Goal: Find specific fact: Find specific fact

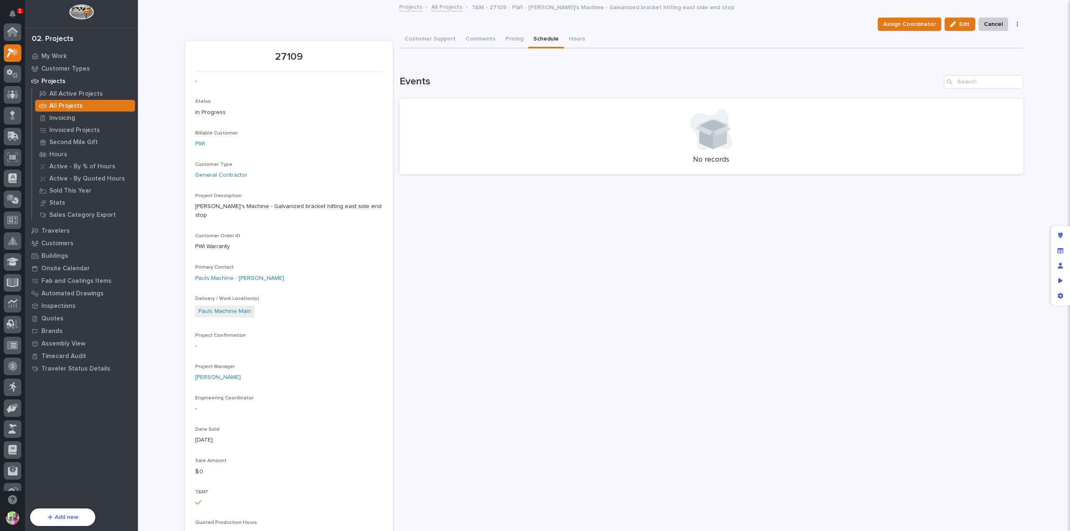
scroll to position [21, 0]
click at [76, 103] on p "All Projects" at bounding box center [65, 106] width 33 height 8
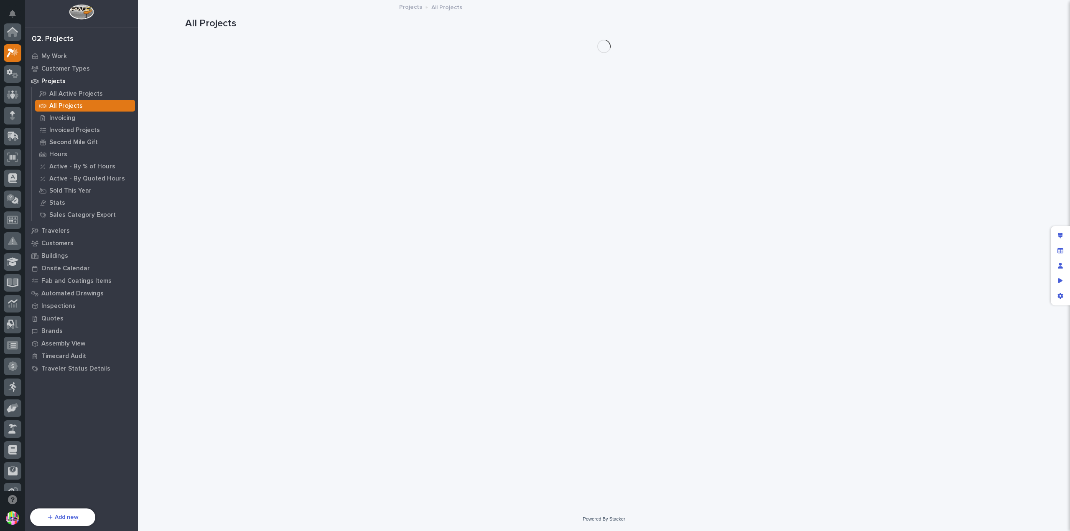
scroll to position [21, 0]
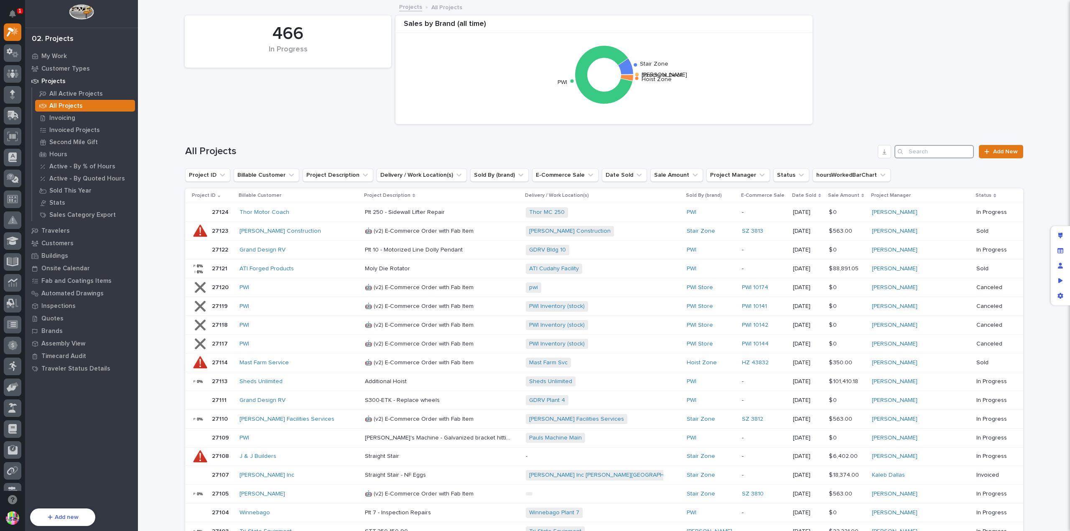
click at [913, 149] on input "Search" at bounding box center [934, 151] width 79 height 13
click at [916, 150] on input "Search" at bounding box center [934, 151] width 79 height 13
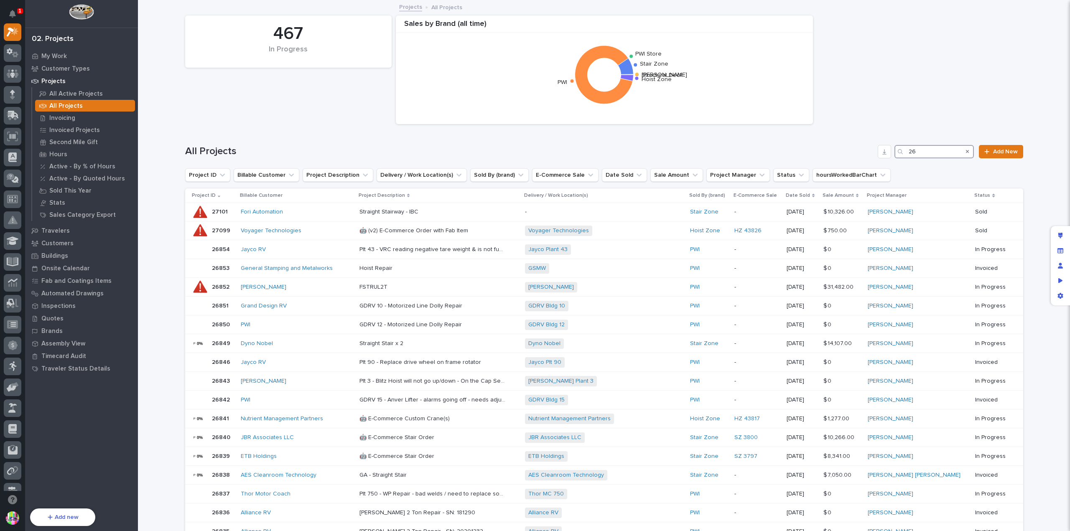
type input "2"
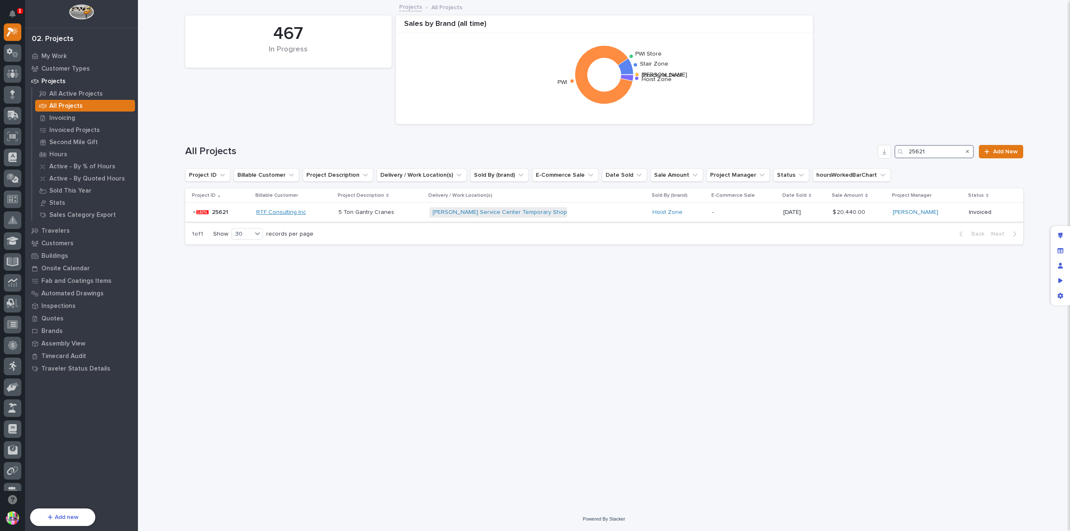
type input "25621"
click at [278, 213] on link "RTF Consulting Inc" at bounding box center [281, 212] width 50 height 7
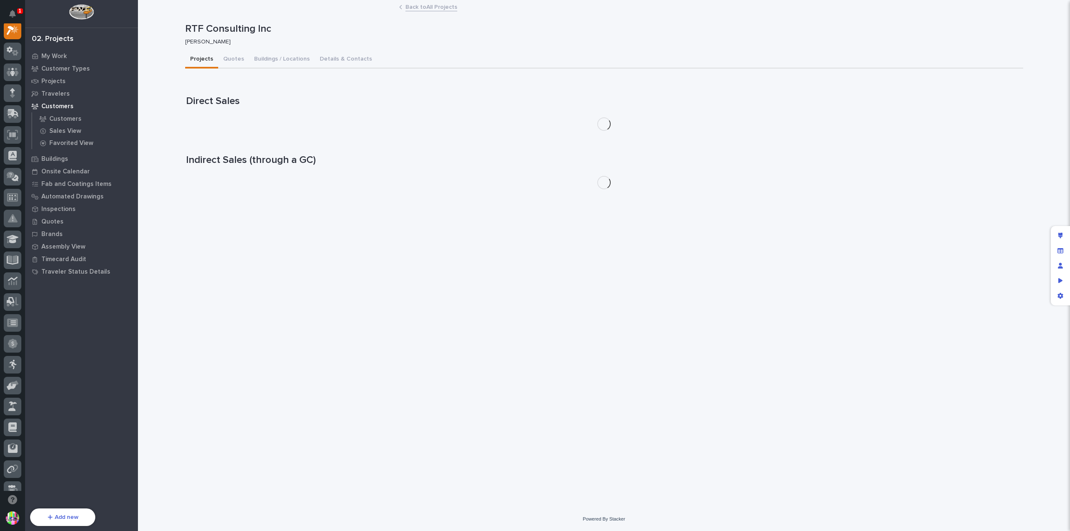
scroll to position [21, 0]
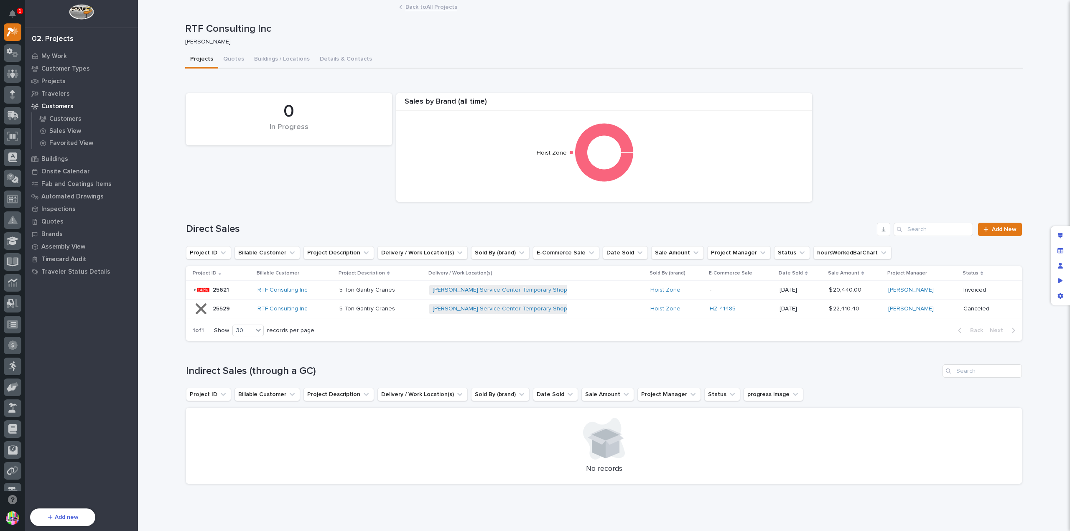
click at [216, 304] on p "25529" at bounding box center [222, 308] width 19 height 9
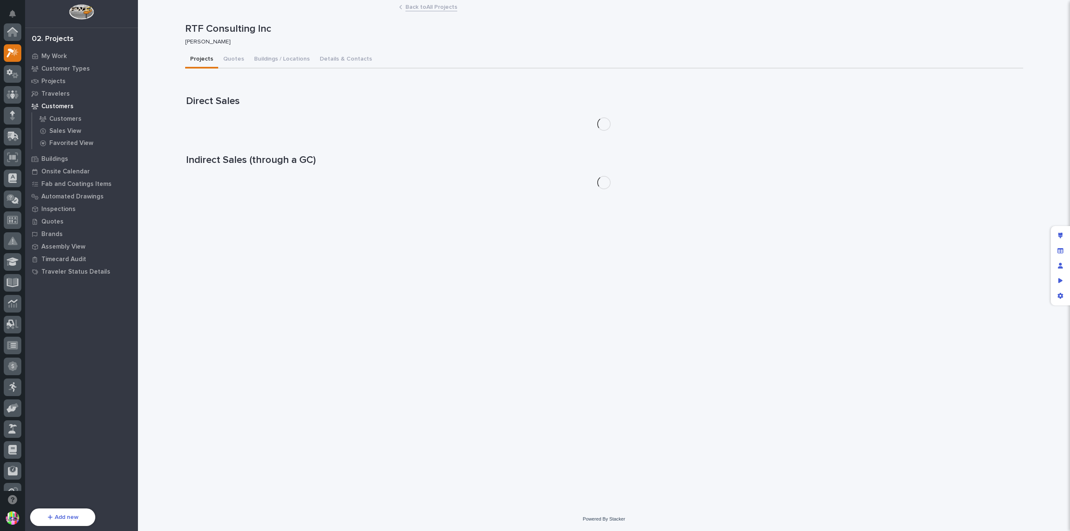
scroll to position [21, 0]
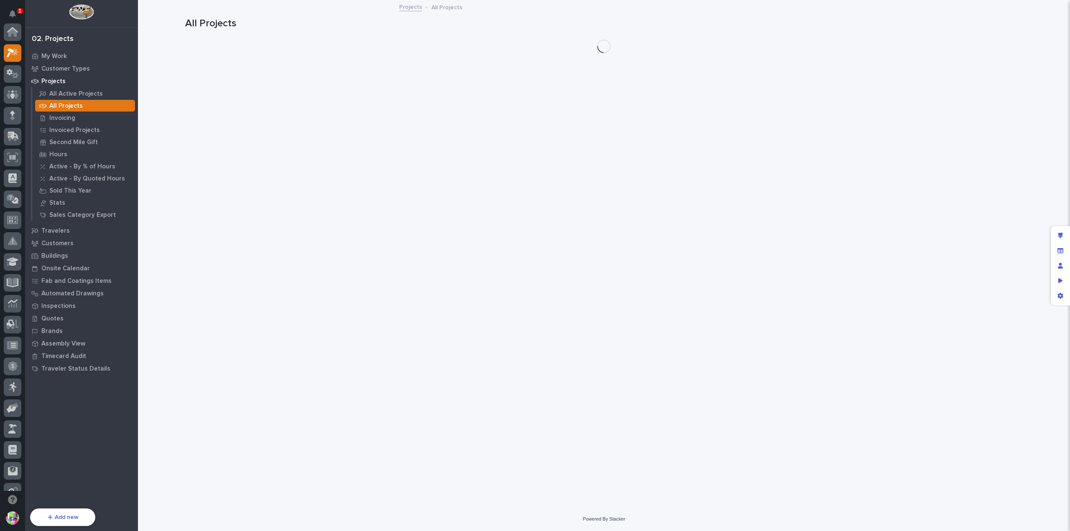
scroll to position [21, 0]
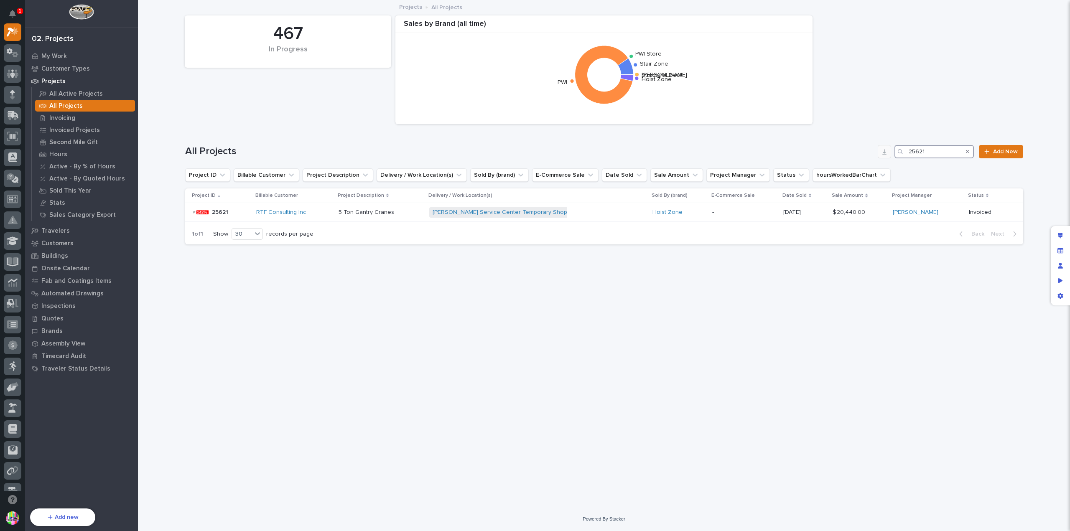
drag, startPoint x: 931, startPoint y: 153, endPoint x: 884, endPoint y: 152, distance: 46.4
click at [884, 152] on div "All Projects 25621 Add New" at bounding box center [604, 151] width 838 height 13
type input "26012"
click at [287, 212] on link "Blue Lake Industries" at bounding box center [294, 212] width 54 height 7
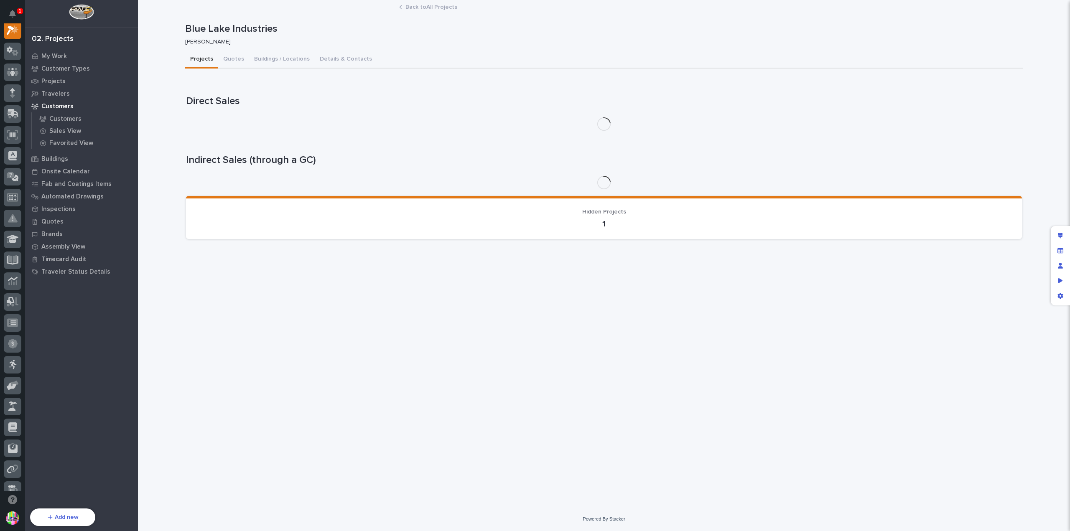
scroll to position [21, 0]
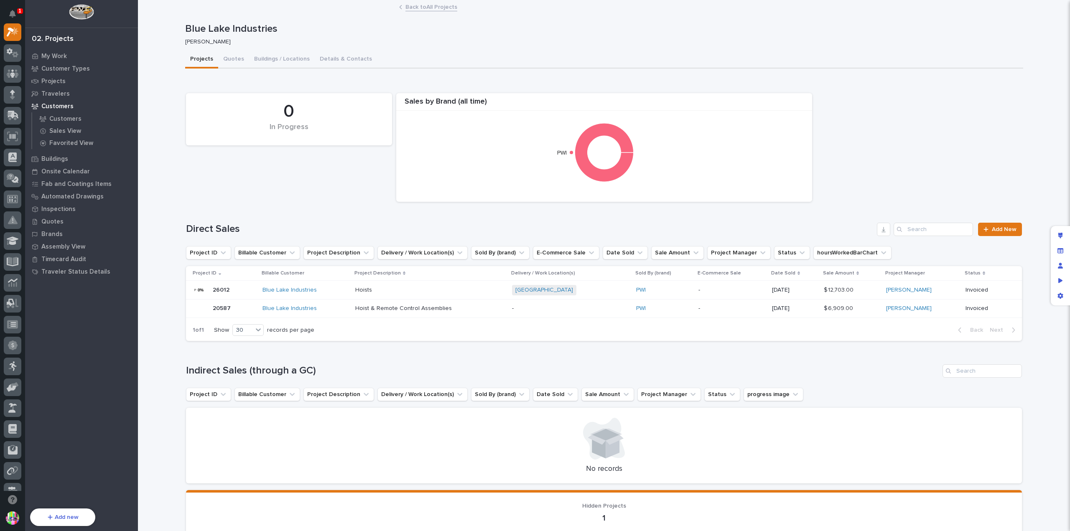
click at [218, 306] on p "20587" at bounding box center [223, 307] width 20 height 9
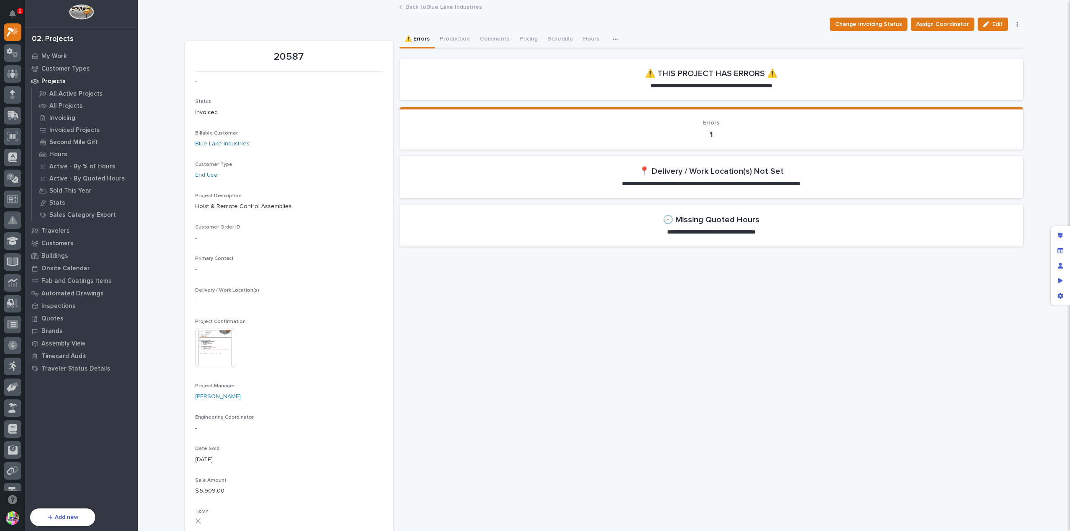
scroll to position [125, 0]
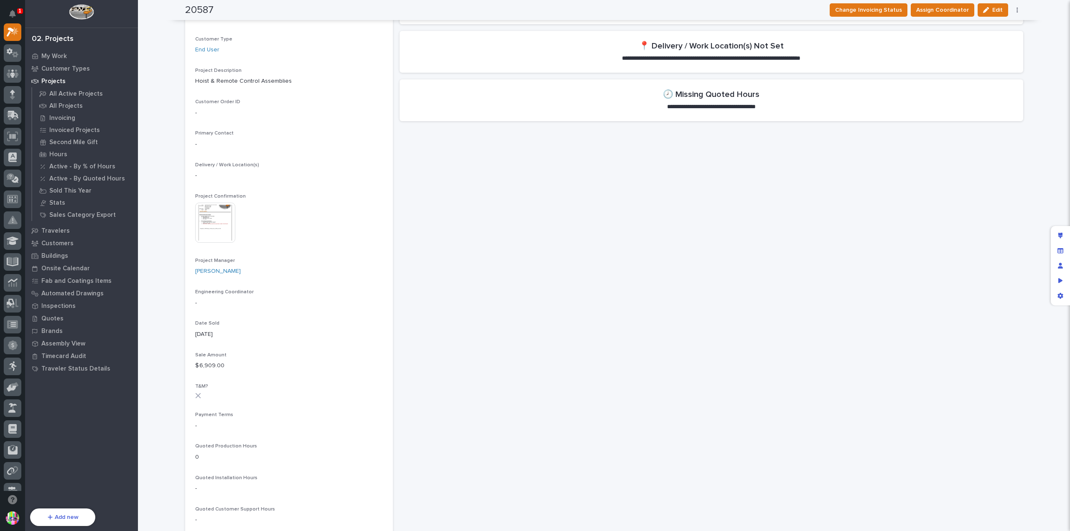
click at [208, 237] on img at bounding box center [215, 223] width 40 height 40
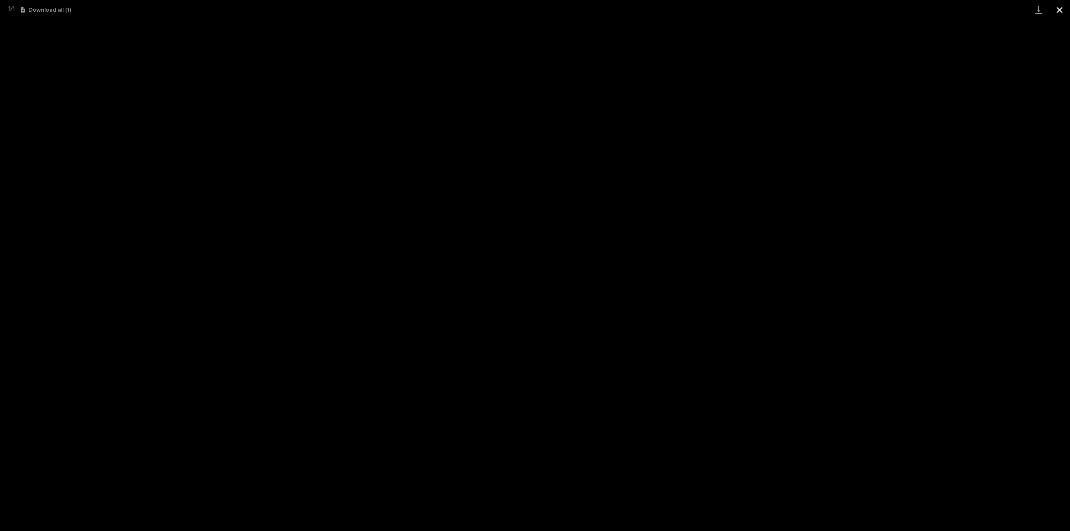
click at [1063, 8] on button "Close gallery" at bounding box center [1059, 10] width 21 height 20
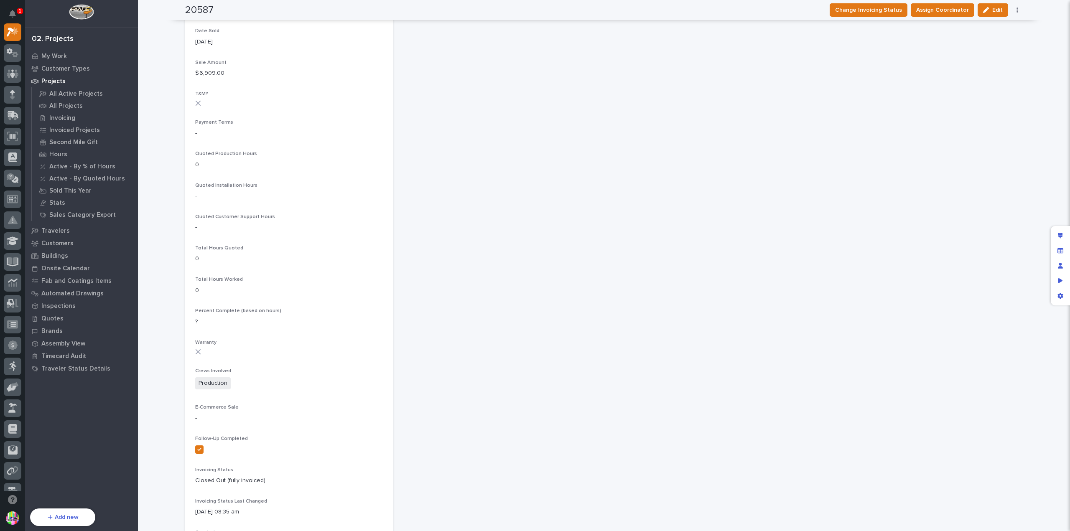
scroll to position [579, 0]
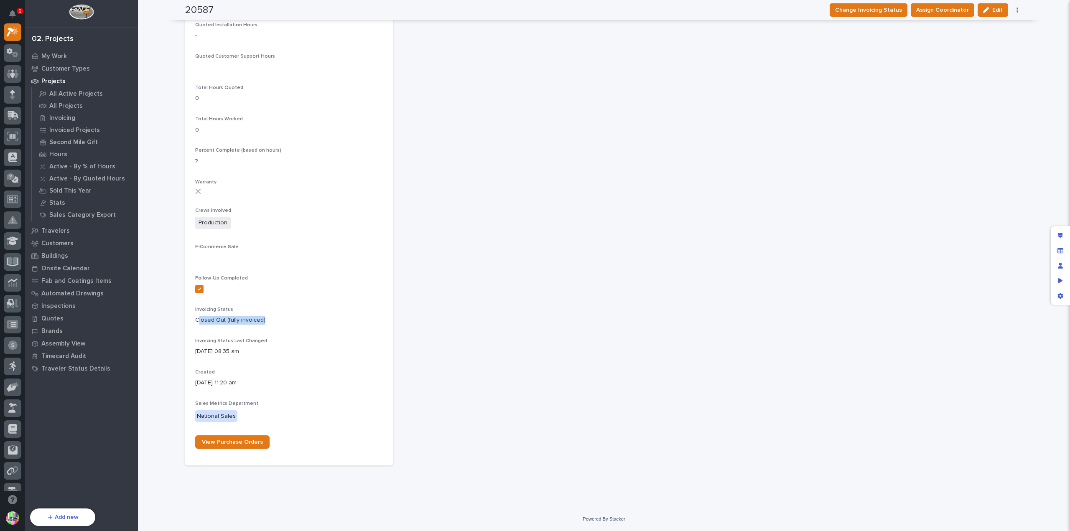
drag, startPoint x: 195, startPoint y: 321, endPoint x: 268, endPoint y: 321, distance: 72.3
click at [268, 321] on p "Closed Out (fully invoiced)" at bounding box center [289, 320] width 188 height 9
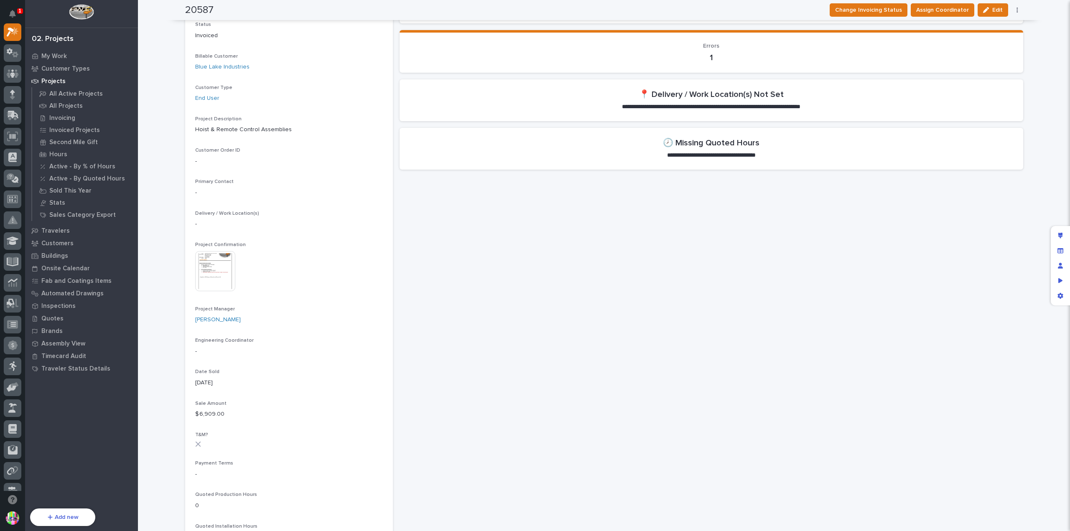
scroll to position [0, 0]
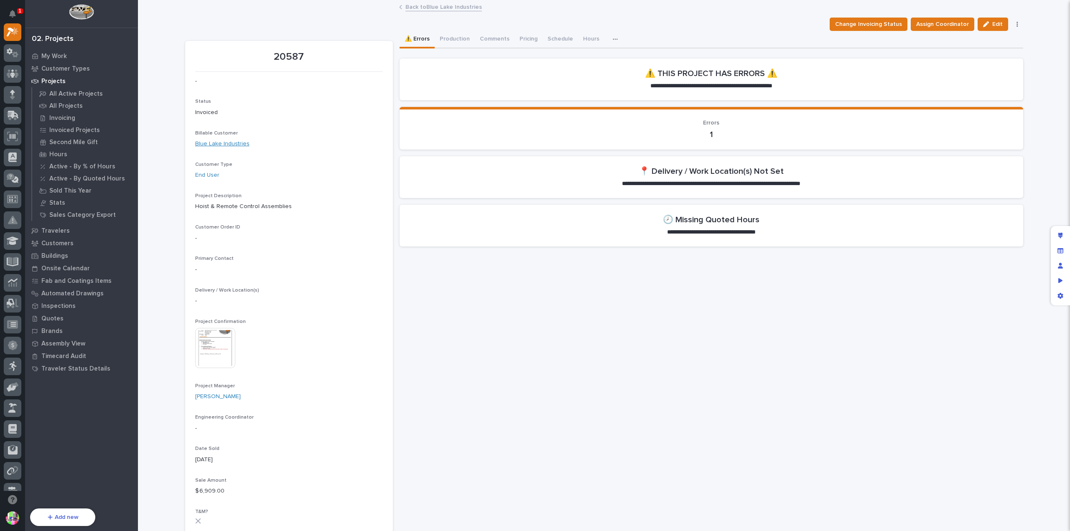
click at [219, 142] on link "Blue Lake Industries" at bounding box center [222, 144] width 54 height 9
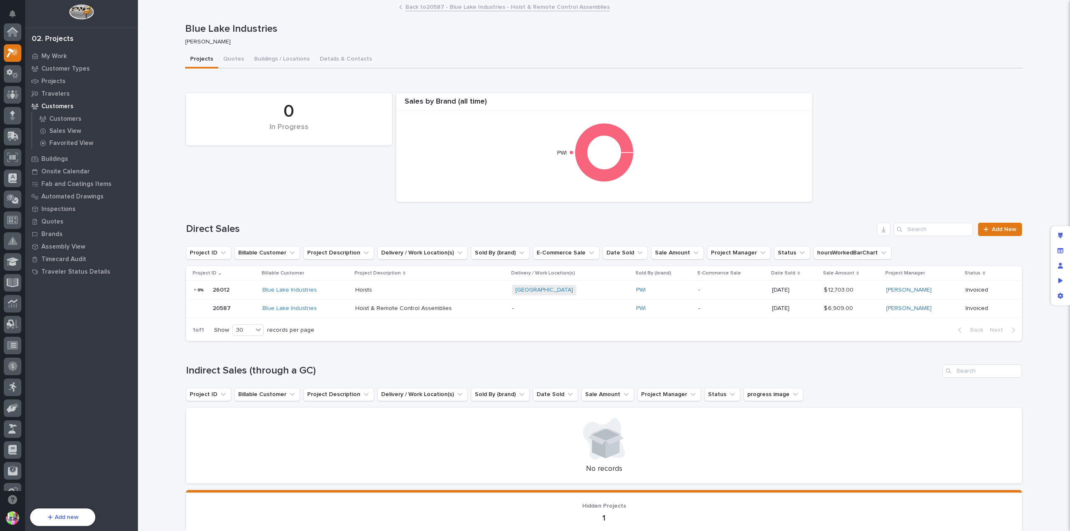
scroll to position [21, 0]
click at [214, 308] on p "20587" at bounding box center [223, 307] width 20 height 9
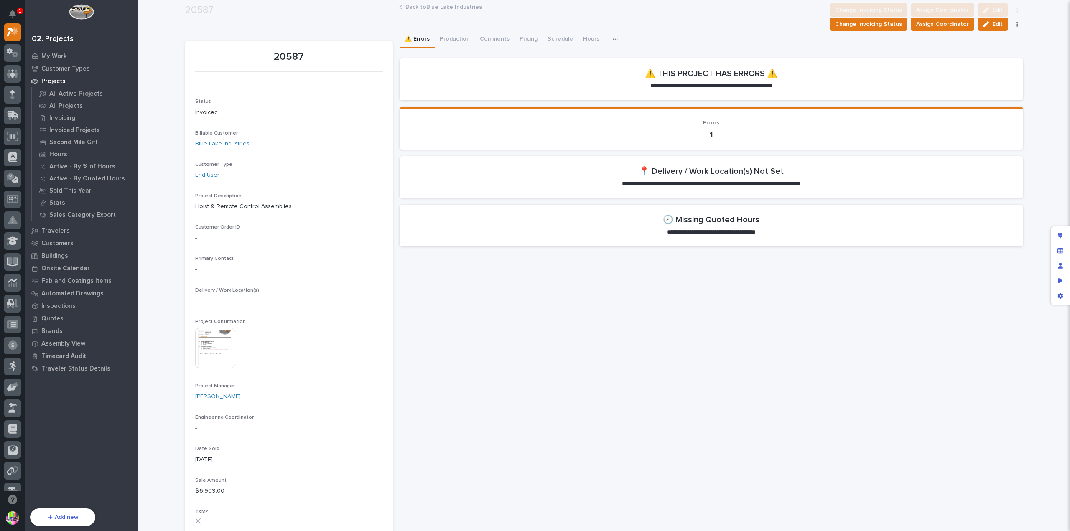
scroll to position [42, 0]
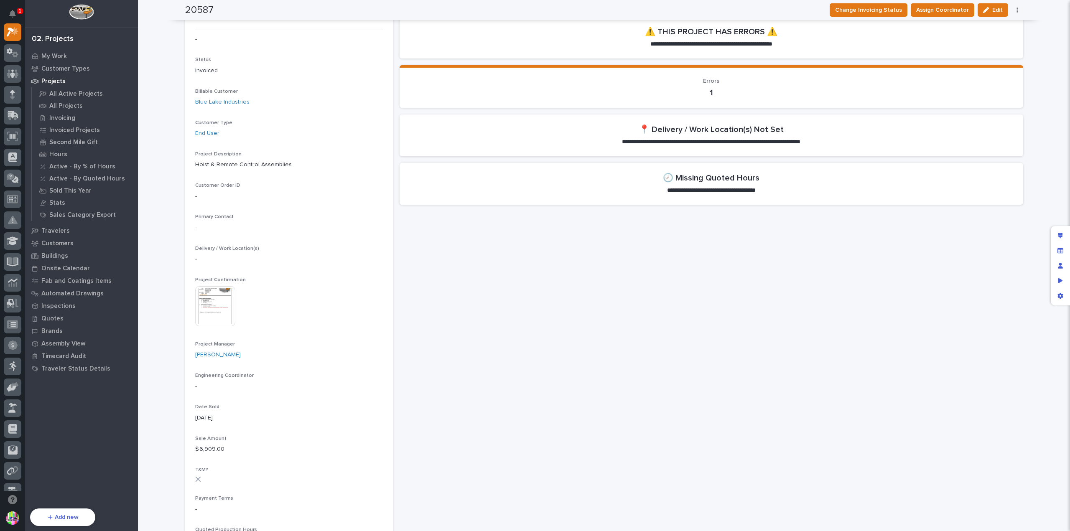
drag, startPoint x: 222, startPoint y: 357, endPoint x: 191, endPoint y: 359, distance: 30.6
click at [195, 359] on div "[PERSON_NAME]" at bounding box center [289, 355] width 188 height 9
copy link "[PERSON_NAME]"
